Goal: Find specific page/section: Find specific page/section

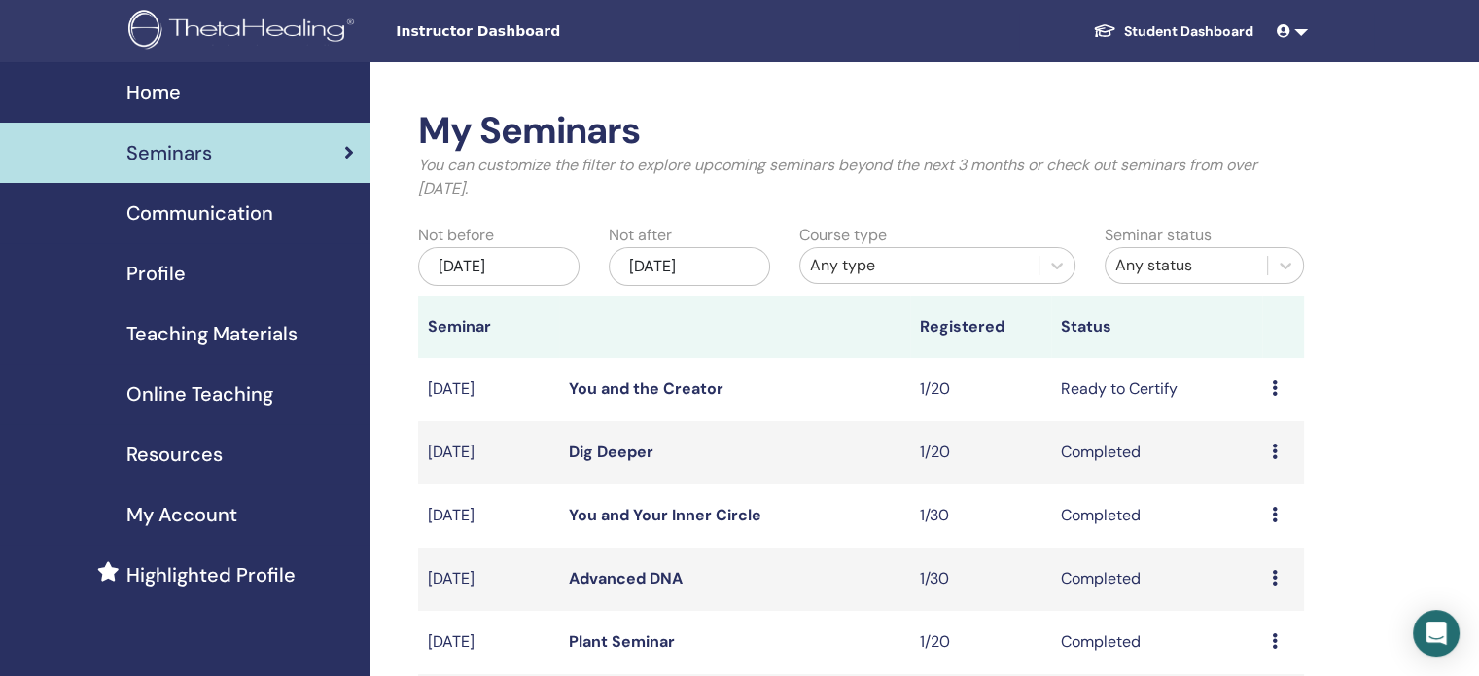
click at [1274, 387] on icon at bounding box center [1275, 388] width 6 height 16
click at [1242, 467] on link "Attendees" at bounding box center [1260, 461] width 74 height 20
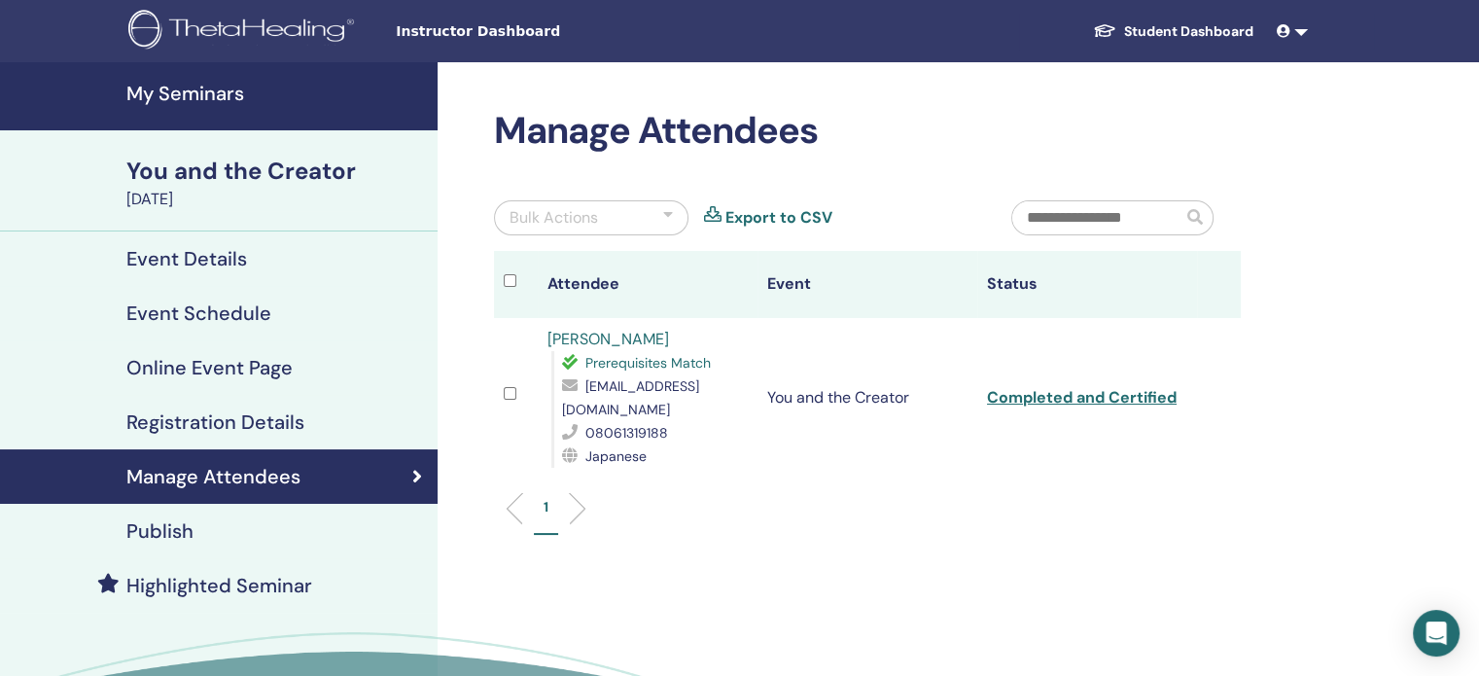
click at [212, 50] on img at bounding box center [244, 32] width 232 height 44
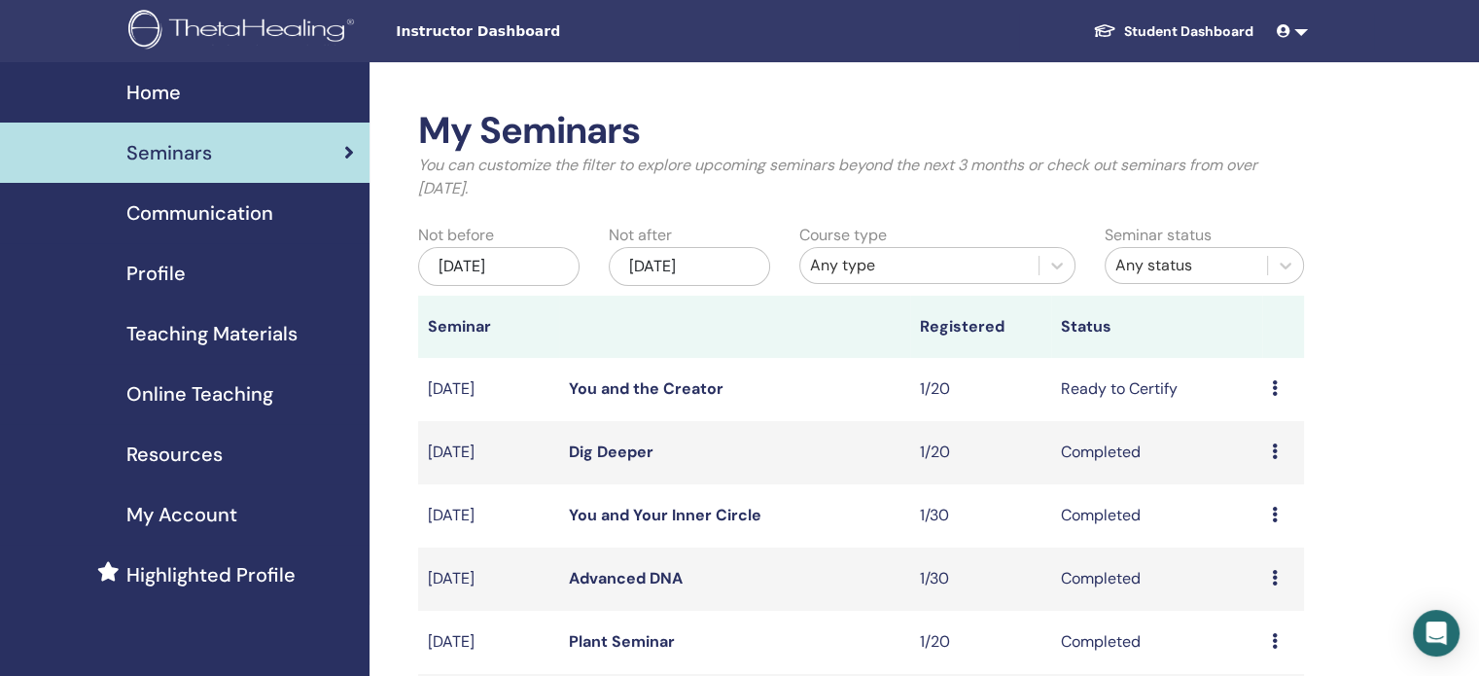
click at [255, 206] on span "Communication" at bounding box center [199, 212] width 147 height 29
